Goal: Task Accomplishment & Management: Manage account settings

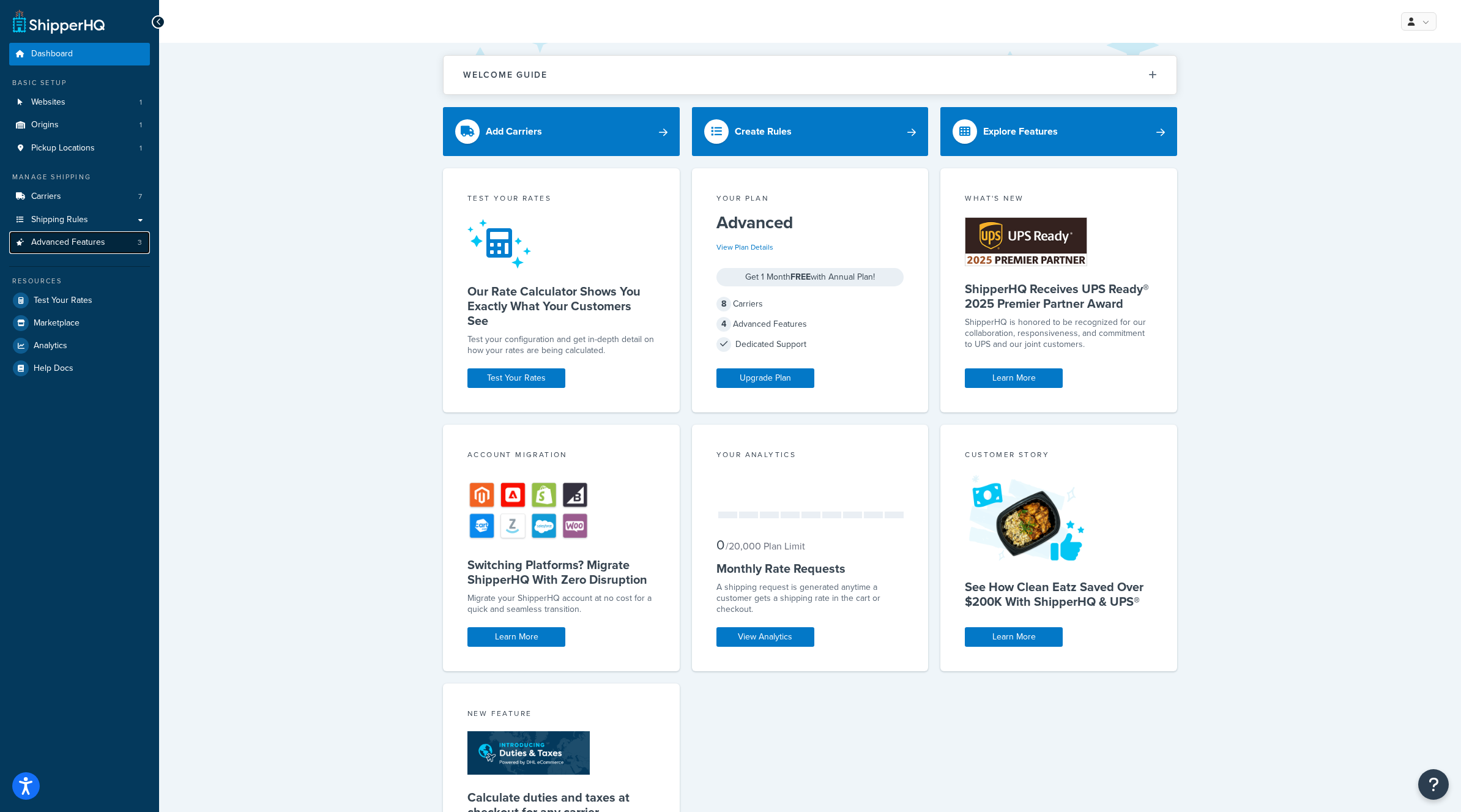
click at [74, 245] on span "Advanced Features" at bounding box center [68, 243] width 74 height 11
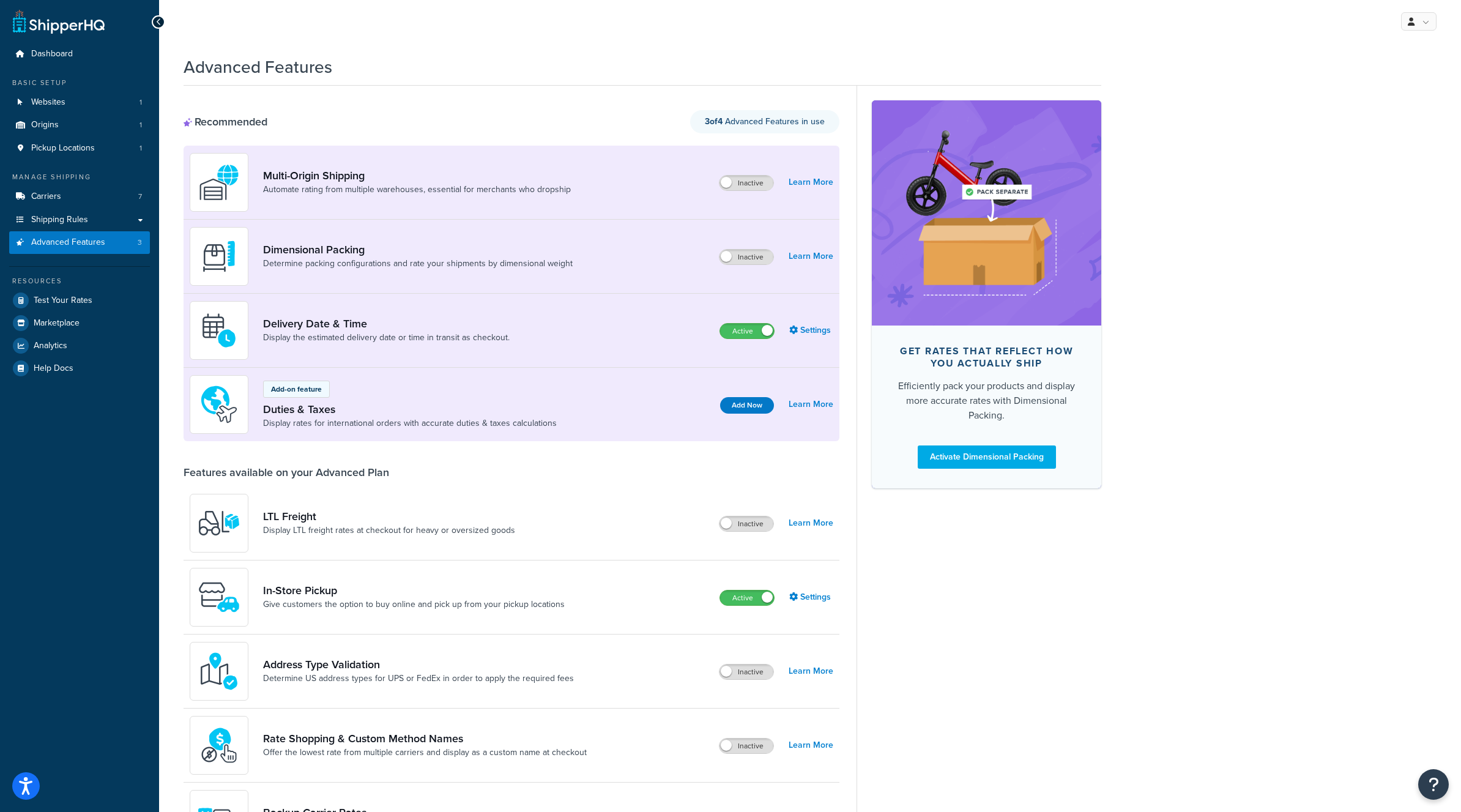
scroll to position [446, 0]
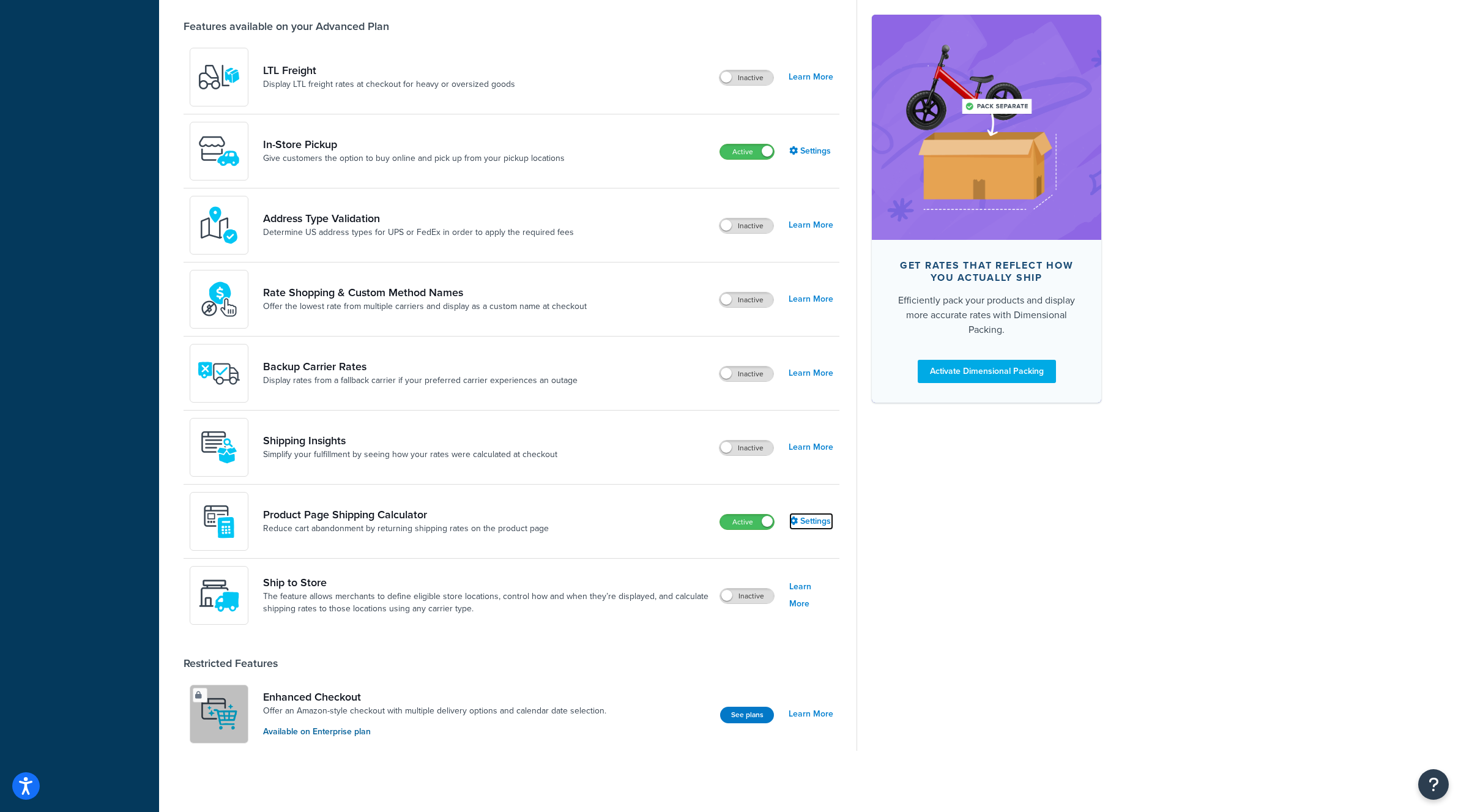
click at [794, 517] on icon at bounding box center [793, 520] width 9 height 9
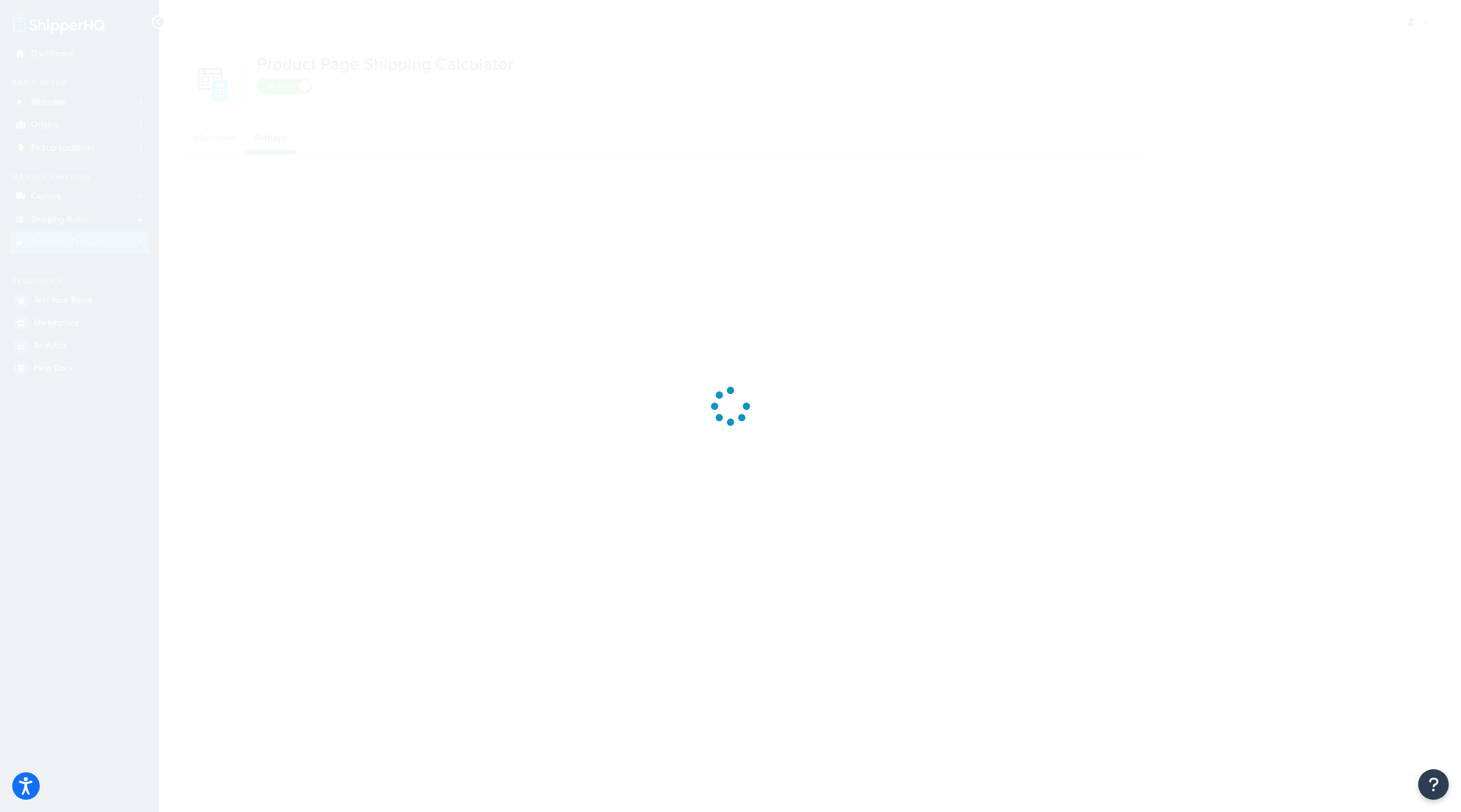
select select "US"
select select "false"
select select "31"
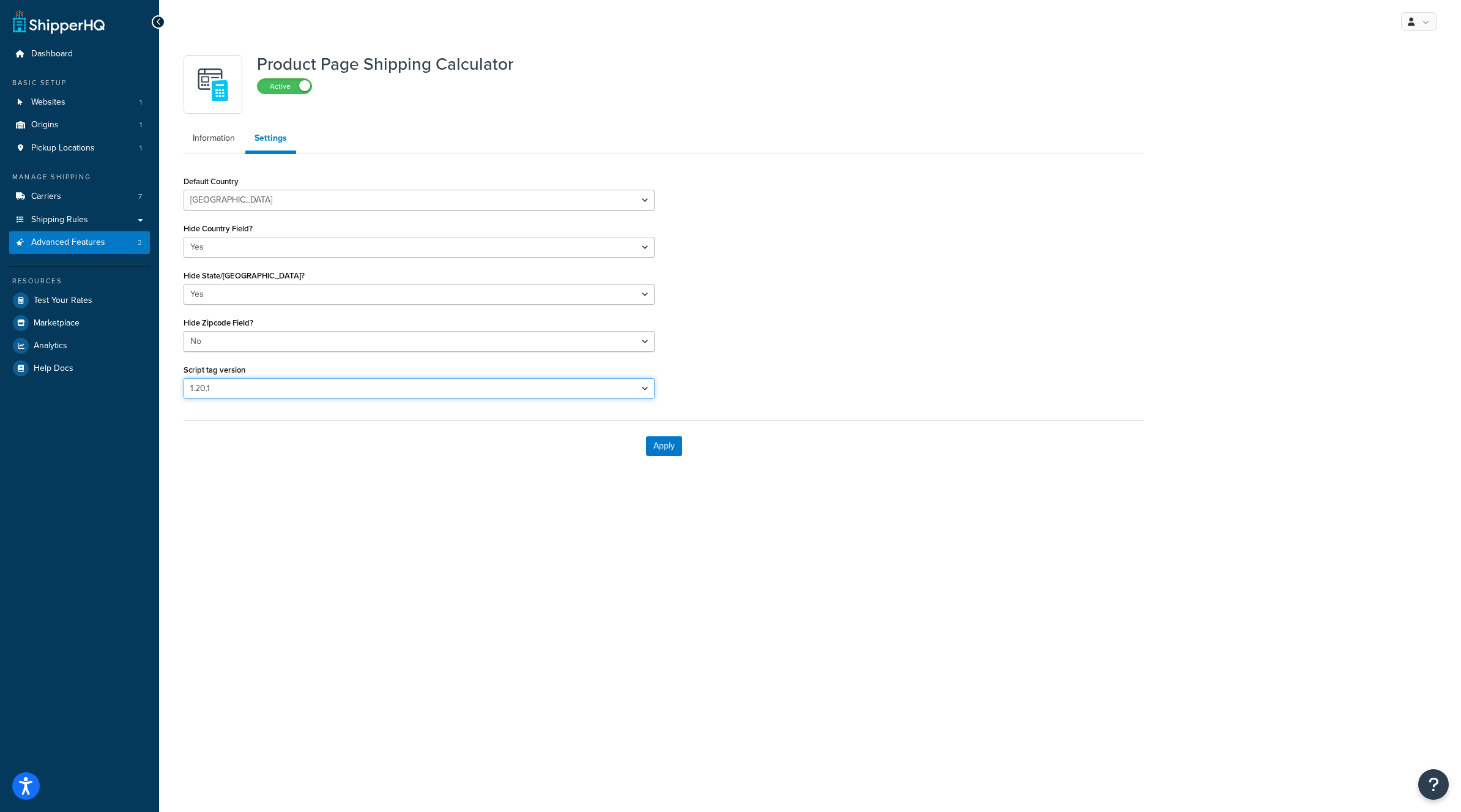
click at [548, 398] on select "Please select a script tag 1.18.1 1.20.1" at bounding box center [419, 389] width 471 height 21
click at [184, 378] on select "Please select a script tag 1.18.1 1.20.1" at bounding box center [419, 389] width 471 height 21
click at [671, 445] on button "Apply" at bounding box center [664, 446] width 36 height 20
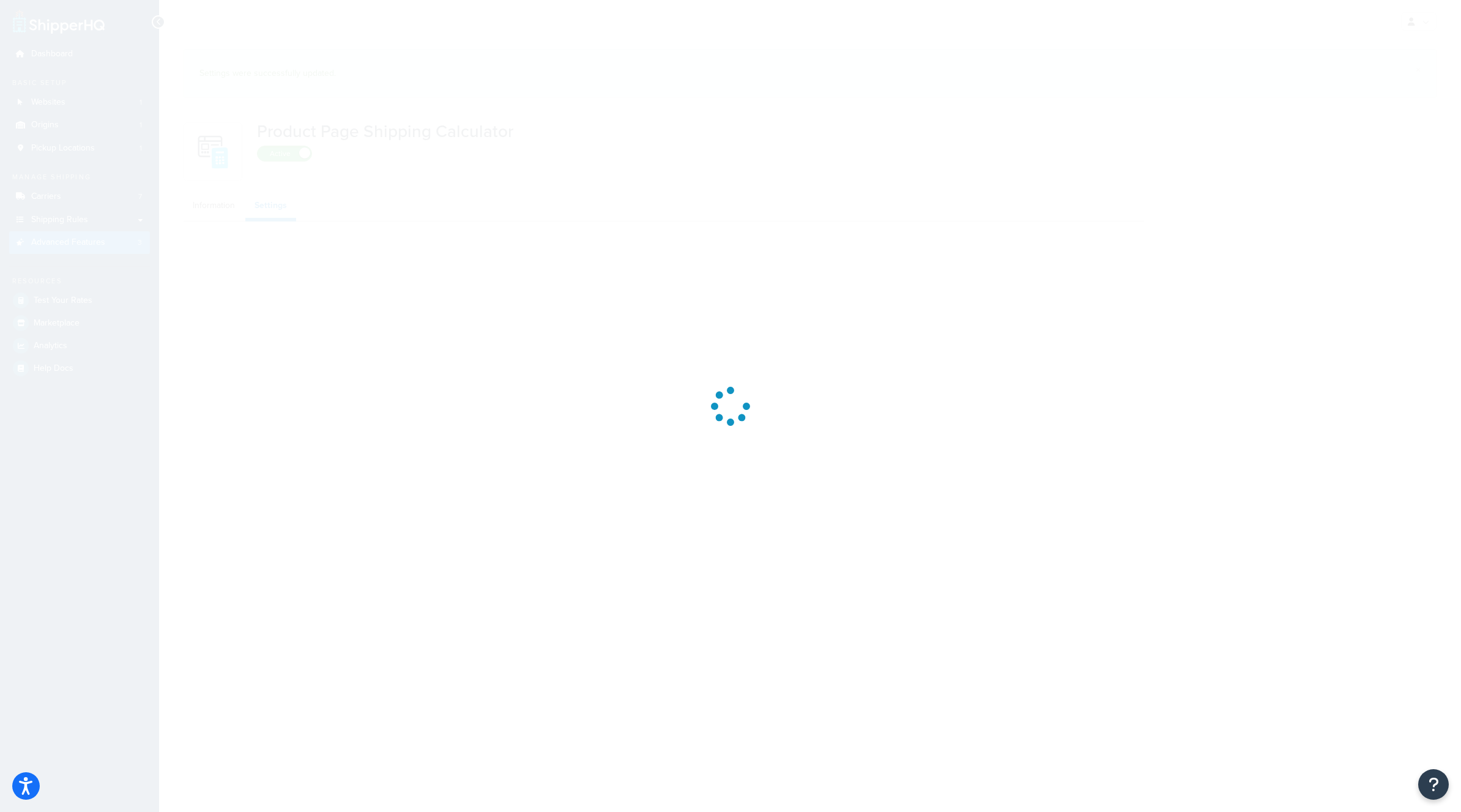
select select "US"
select select "false"
select select "31"
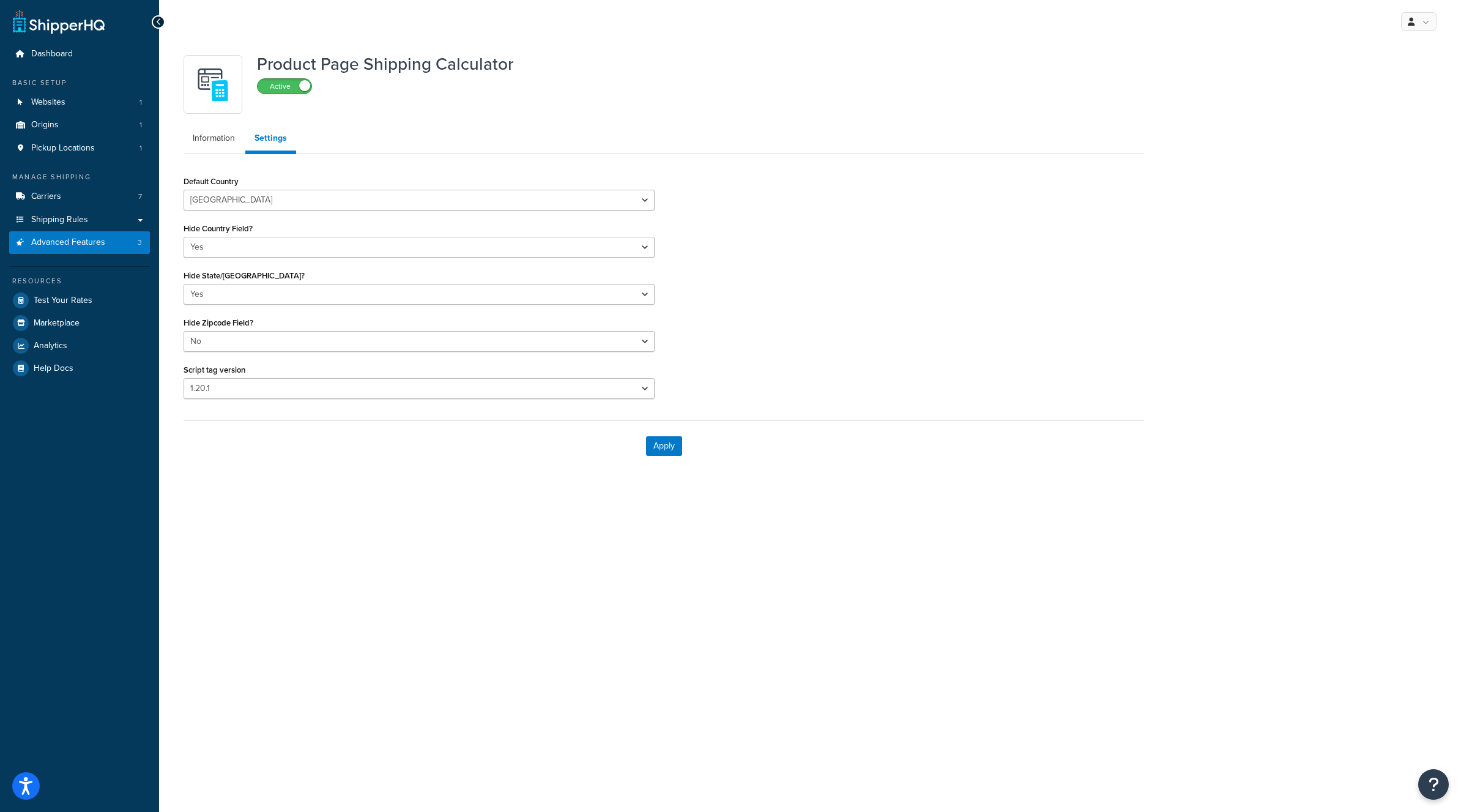
click at [302, 86] on span at bounding box center [305, 86] width 11 height 11
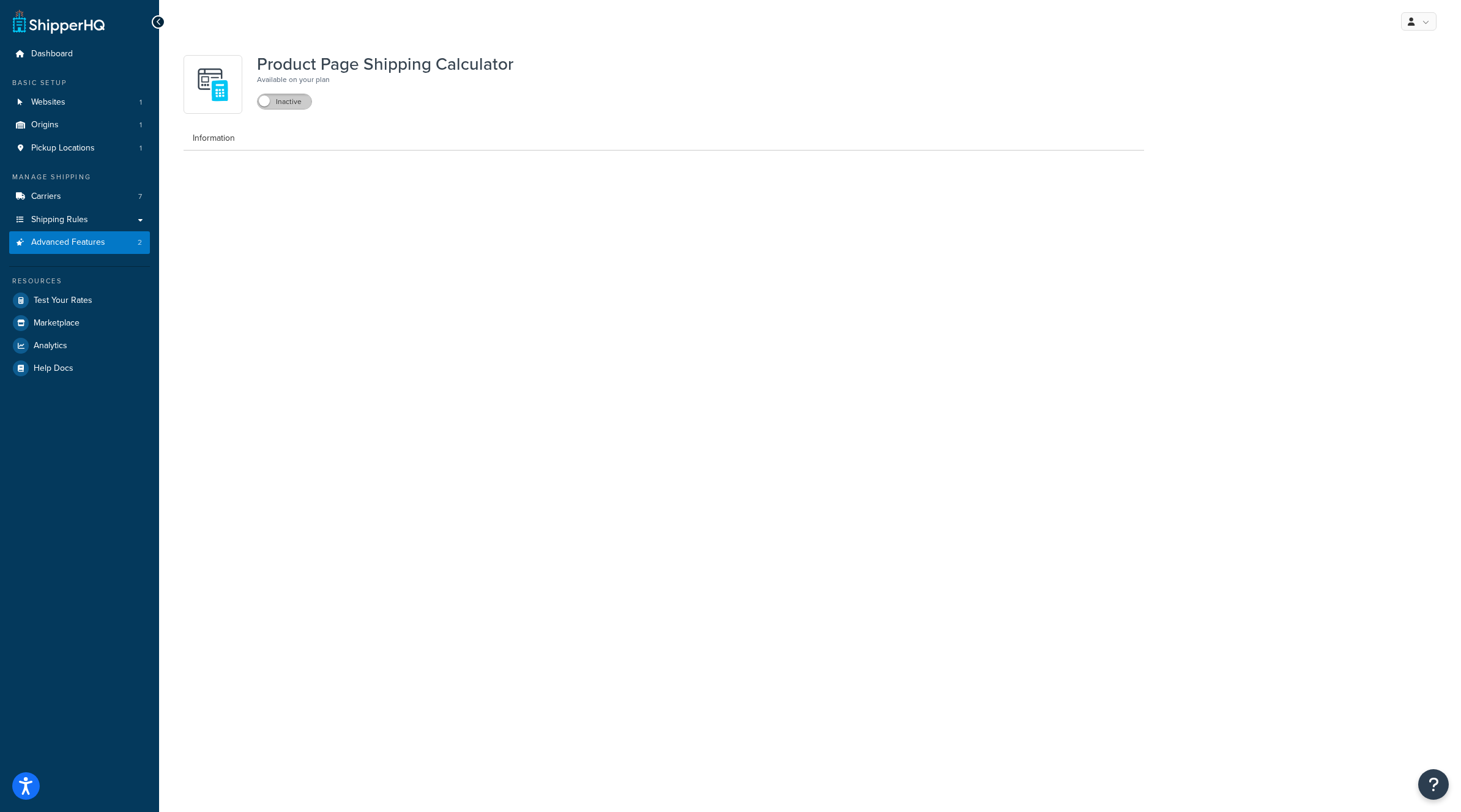
click at [288, 99] on label "Inactive" at bounding box center [284, 101] width 54 height 14
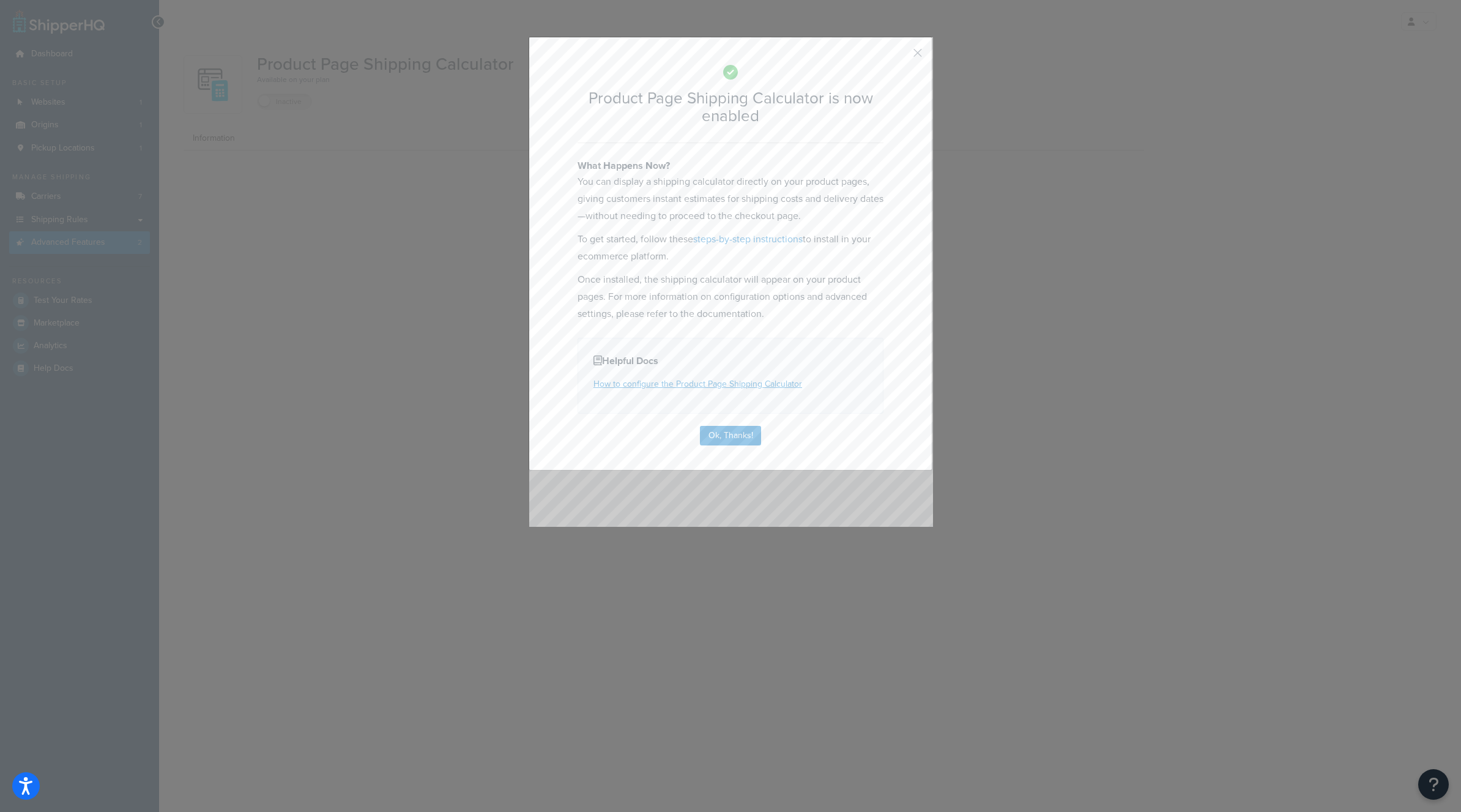
select select "US"
select select "false"
select select "31"
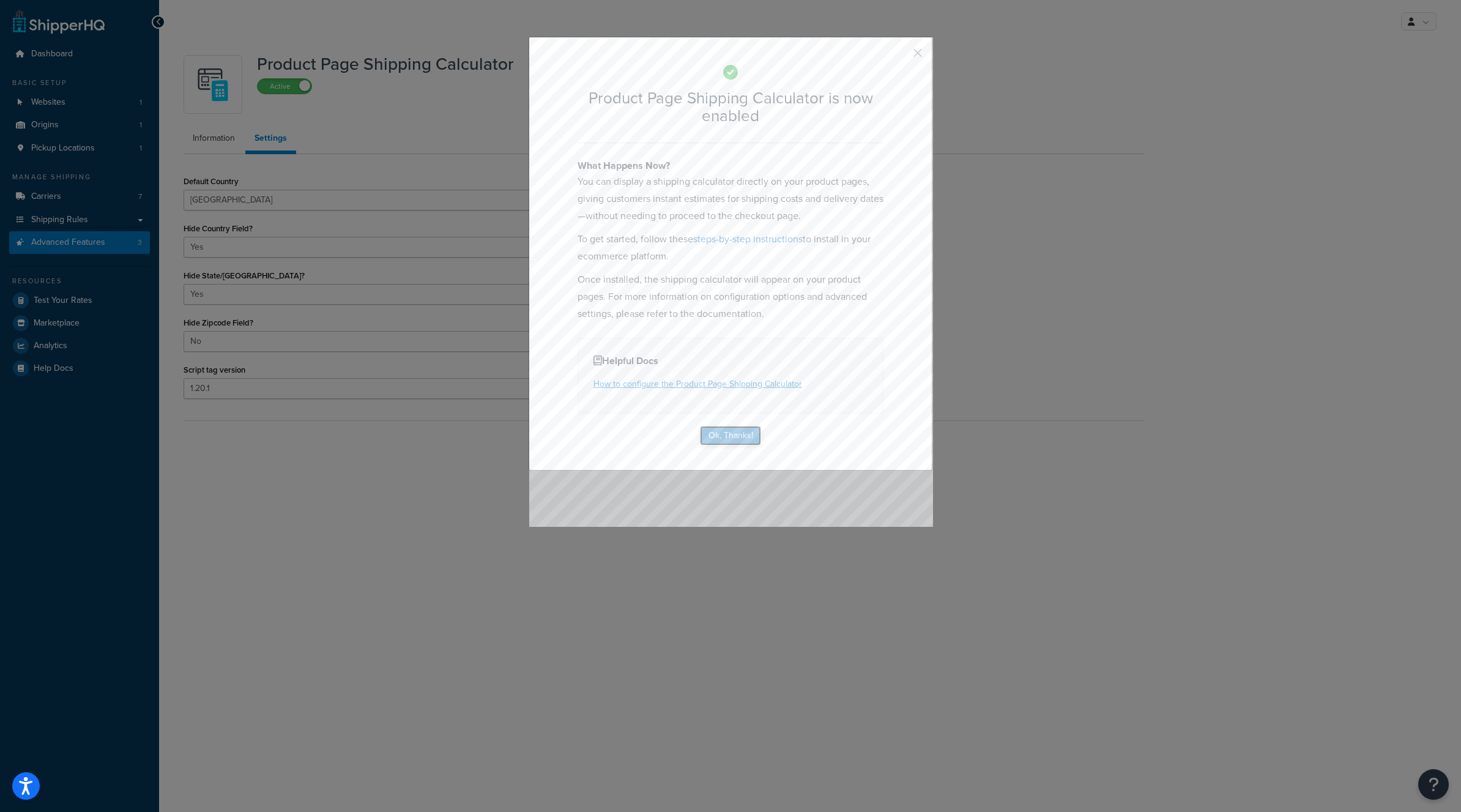
click at [743, 439] on button "Ok, Thanks!" at bounding box center [730, 436] width 61 height 20
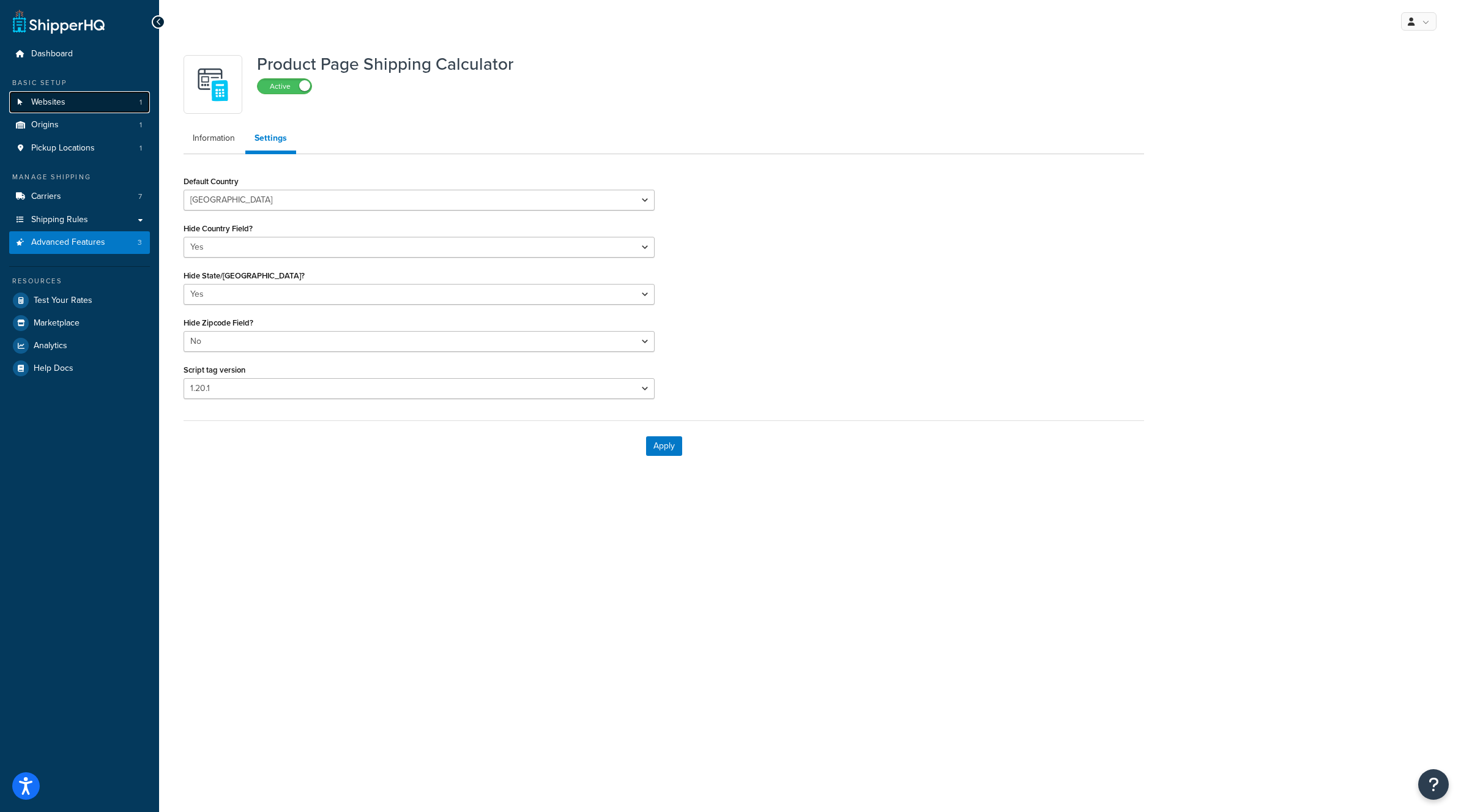
click at [39, 93] on link "Websites 1" at bounding box center [80, 103] width 141 height 22
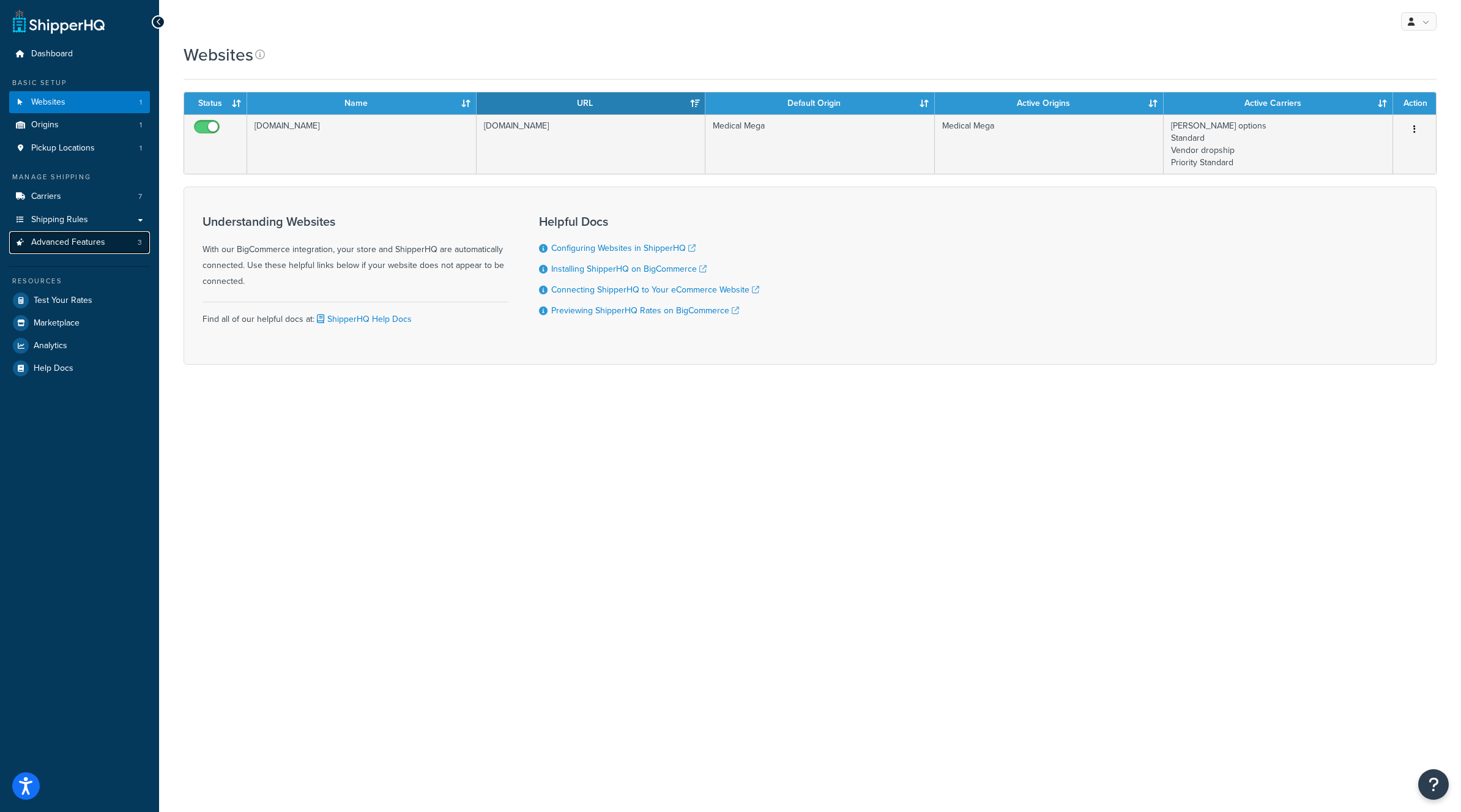
click at [43, 248] on span "Advanced Features" at bounding box center [68, 243] width 74 height 11
